Goal: Task Accomplishment & Management: Complete application form

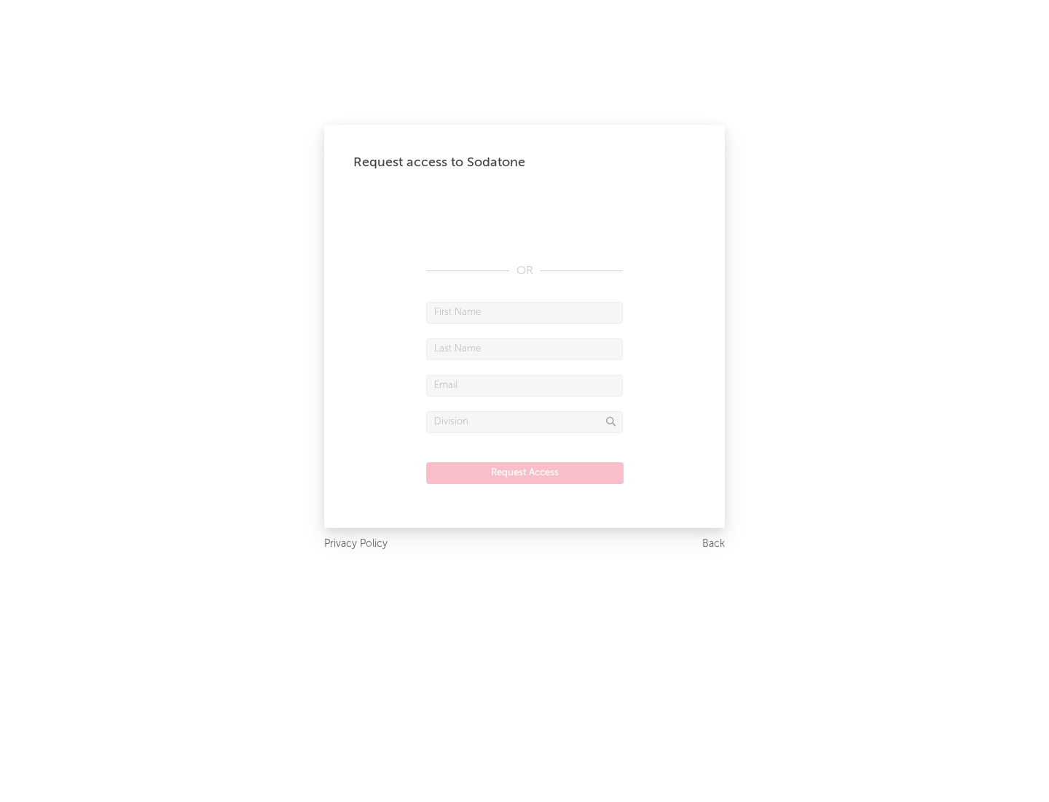
click at [525, 312] on input "text" at bounding box center [524, 313] width 197 height 22
type input "[PERSON_NAME]"
click at [525, 348] on input "text" at bounding box center [524, 349] width 197 height 22
type input "[PERSON_NAME]"
click at [525, 385] on input "text" at bounding box center [524, 386] width 197 height 22
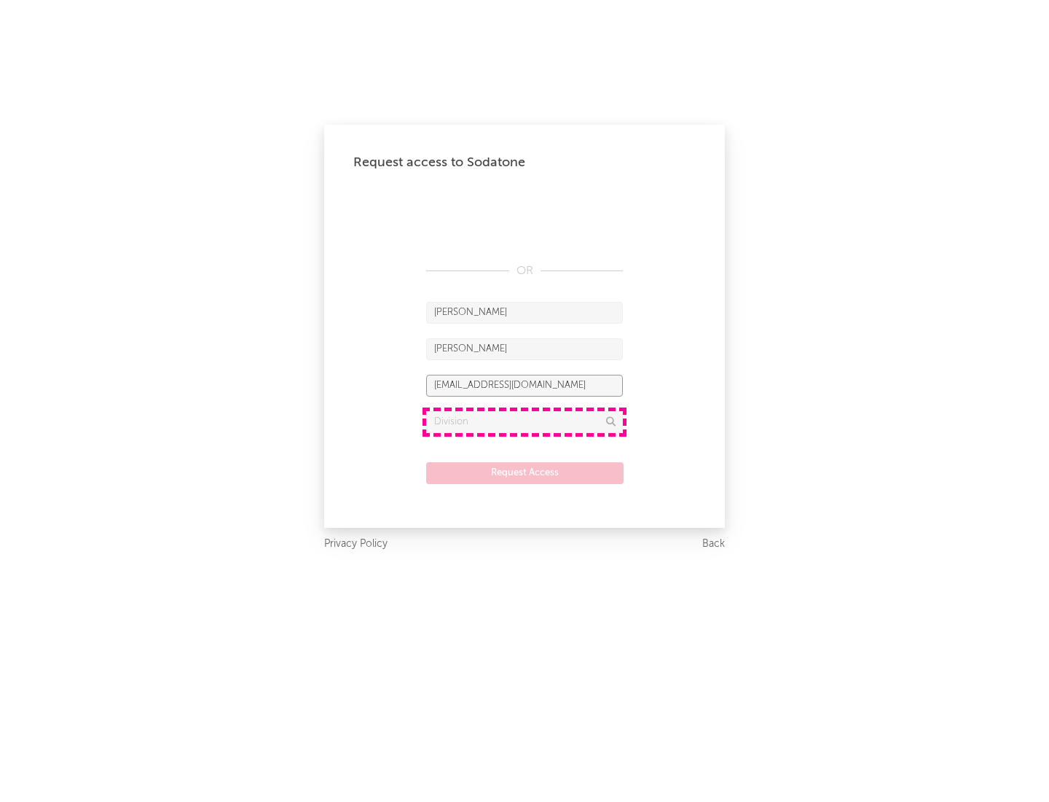
type input "[EMAIL_ADDRESS][DOMAIN_NAME]"
click at [525, 421] on input "text" at bounding box center [524, 422] width 197 height 22
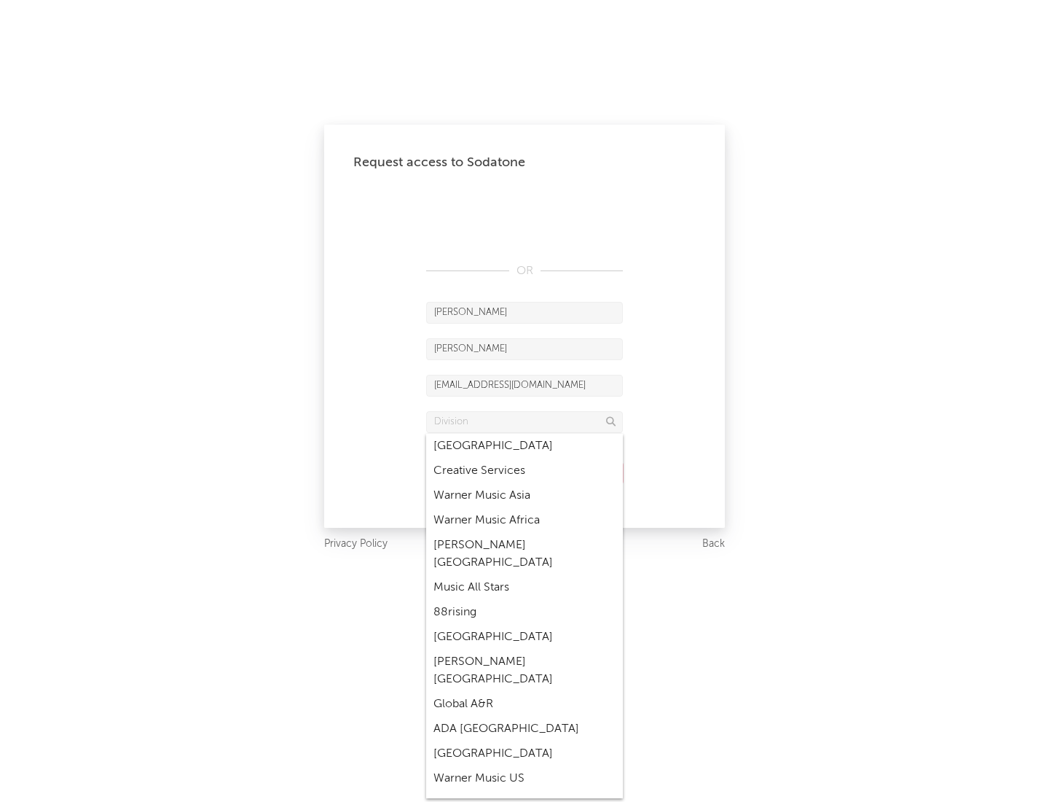
click at [525, 575] on div "Music All Stars" at bounding box center [524, 587] width 197 height 25
type input "Music All Stars"
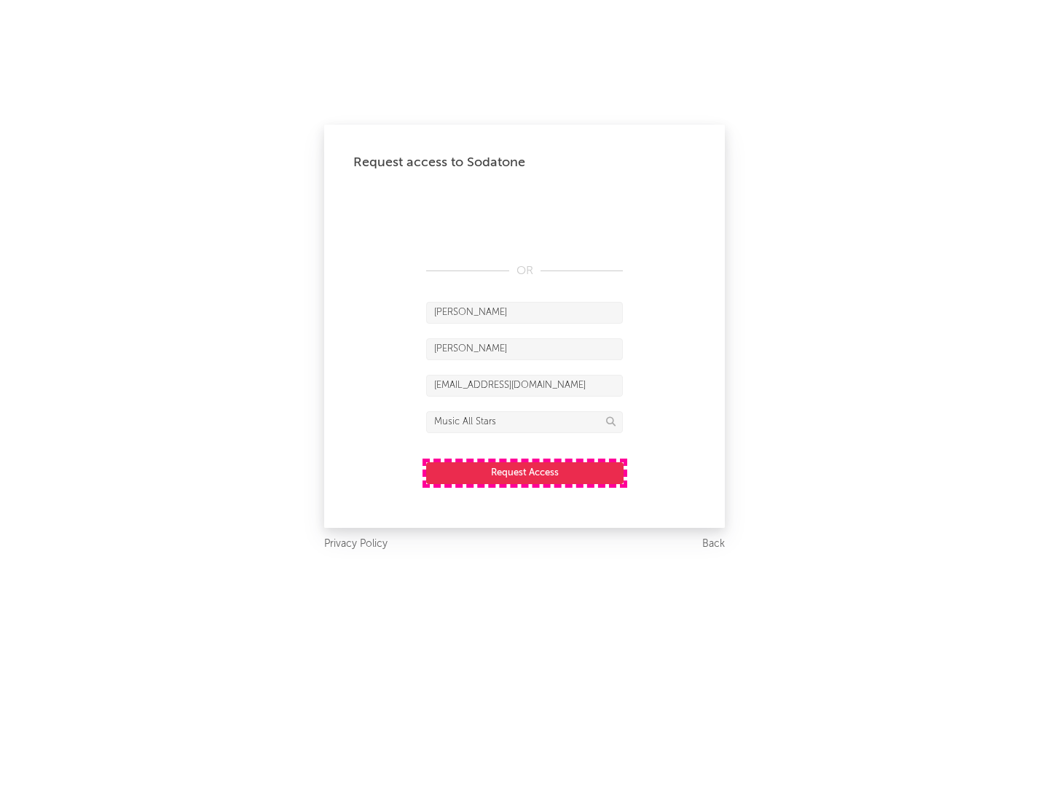
click at [525, 472] on button "Request Access" at bounding box center [524, 473] width 197 height 22
